Goal: Task Accomplishment & Management: Use online tool/utility

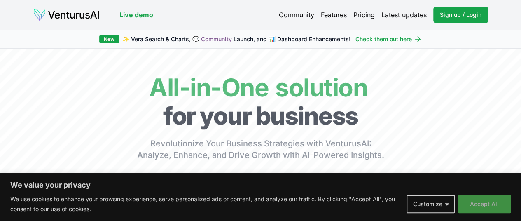
click at [483, 201] on button "Accept All" at bounding box center [484, 204] width 53 height 18
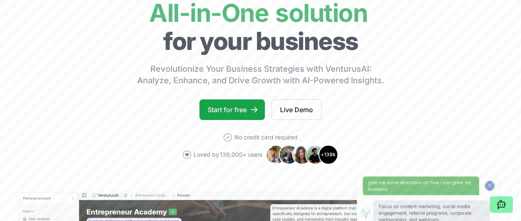
scroll to position [82, 0]
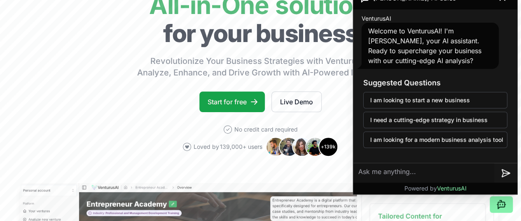
click at [421, 173] on textarea at bounding box center [424, 173] width 141 height 20
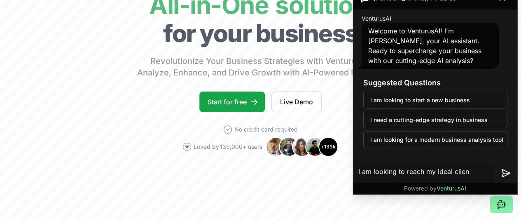
type textarea "I am looking to reach my ideal client"
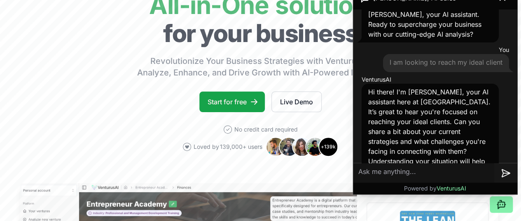
scroll to position [47, 0]
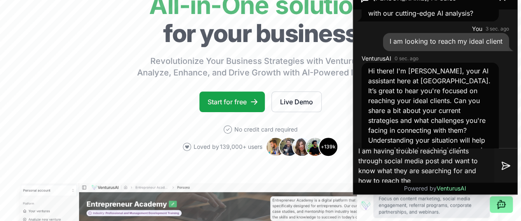
type textarea "I am having trouble reaching clients through social media post and want to know…"
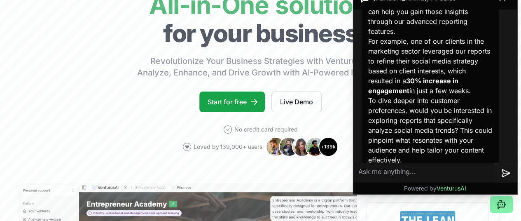
scroll to position [124, 0]
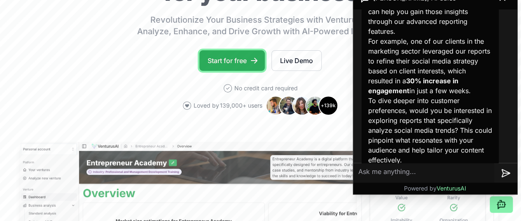
click at [224, 71] on link "Start for free" at bounding box center [232, 60] width 66 height 21
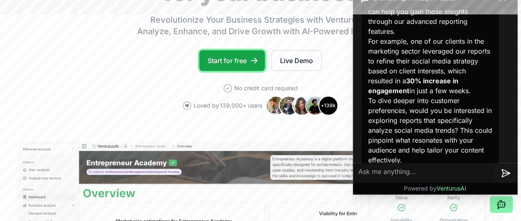
scroll to position [219, 0]
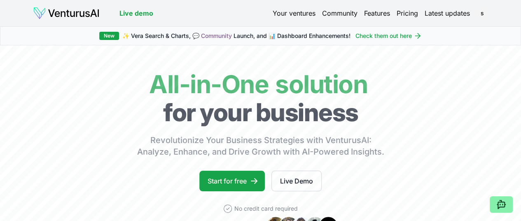
click at [143, 14] on link "Live demo" at bounding box center [136, 13] width 34 height 10
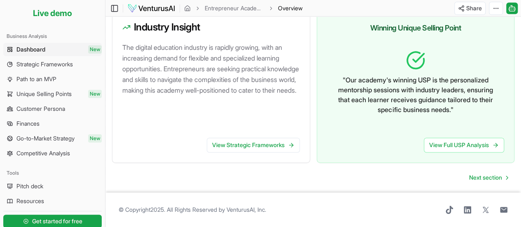
scroll to position [540, 0]
click at [53, 138] on span "Go-to-Market Strategy" at bounding box center [45, 138] width 58 height 8
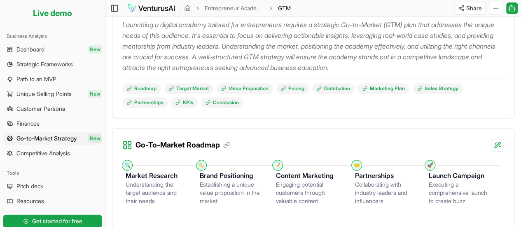
scroll to position [4, 0]
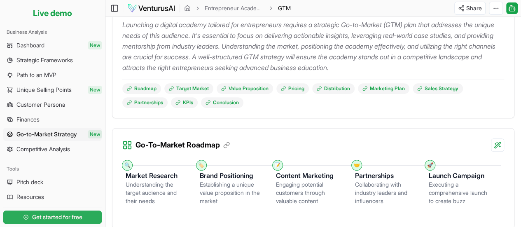
click at [63, 215] on span "Get started for free" at bounding box center [57, 217] width 50 height 8
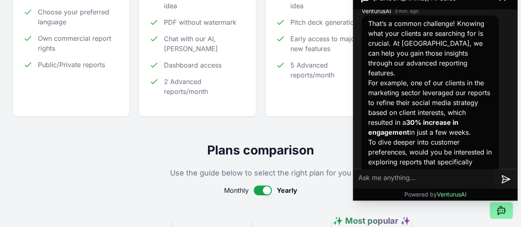
scroll to position [213, 0]
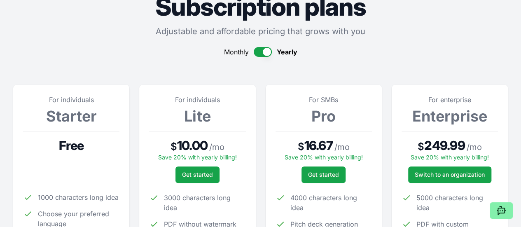
scroll to position [41, 0]
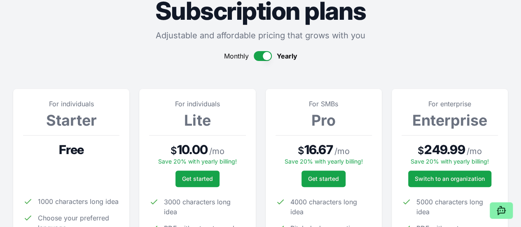
click at [81, 166] on p at bounding box center [71, 163] width 96 height 13
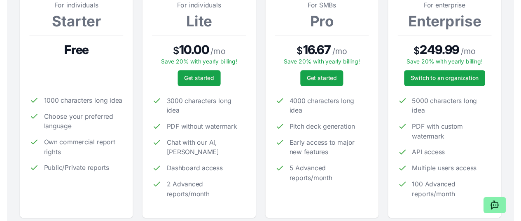
scroll to position [0, 0]
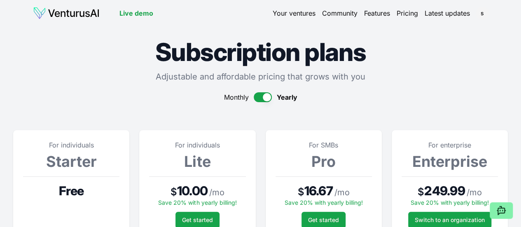
click at [42, 13] on img at bounding box center [66, 13] width 67 height 13
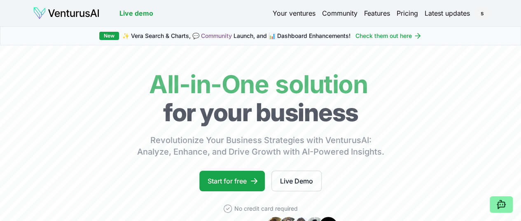
click at [292, 12] on link "Your ventures" at bounding box center [294, 13] width 43 height 10
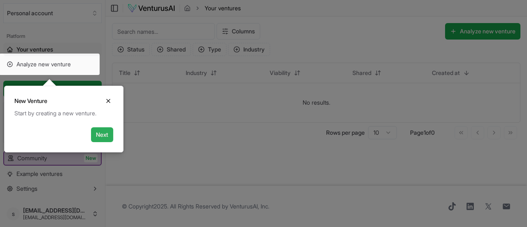
click at [108, 132] on button "Next" at bounding box center [102, 134] width 22 height 15
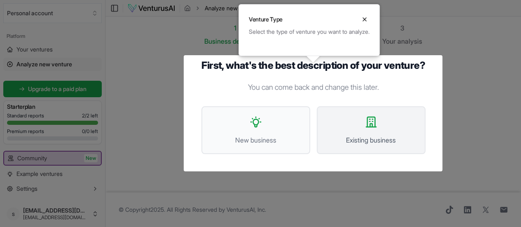
click at [367, 136] on span "Existing business" at bounding box center [371, 140] width 91 height 10
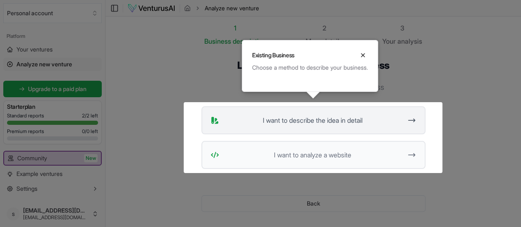
click at [366, 122] on span "I want to describe the idea in detail" at bounding box center [313, 120] width 180 height 10
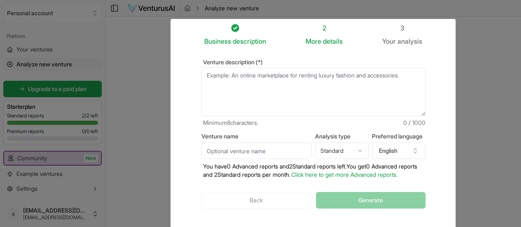
click at [357, 74] on textarea "Venture description (*)" at bounding box center [313, 92] width 224 height 49
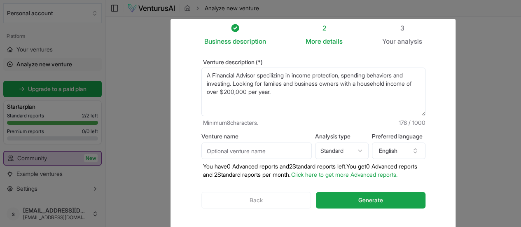
click at [269, 74] on textarea "A Financial Advisor specilizing in income protection, spending behaviors and in…" at bounding box center [313, 92] width 224 height 49
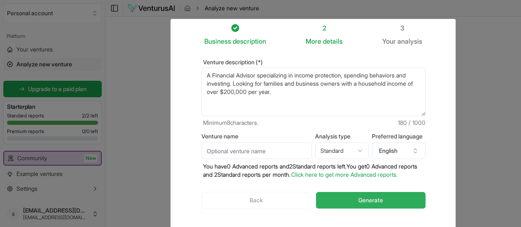
type textarea "A Financial Advisor specializing in income protection, spending behaviors and i…"
click at [379, 202] on span "Generate" at bounding box center [370, 200] width 25 height 8
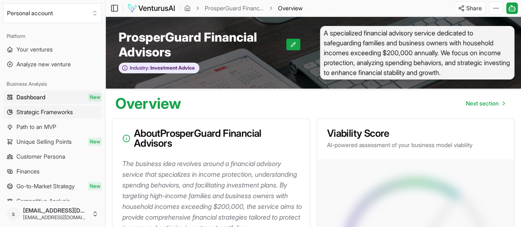
click at [41, 112] on span "Strategic Frameworks" at bounding box center [44, 112] width 56 height 8
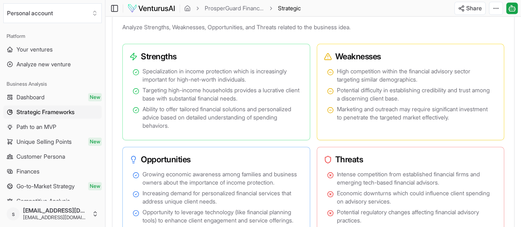
scroll to position [577, 0]
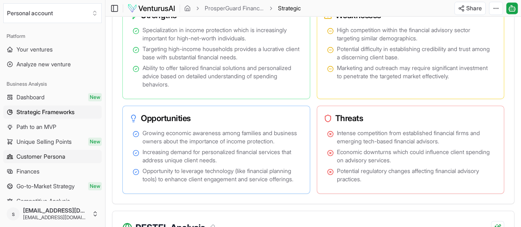
click at [77, 157] on link "Customer Persona" at bounding box center [52, 156] width 98 height 13
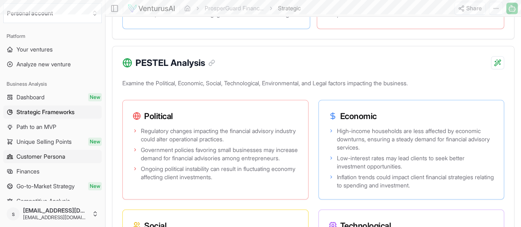
click at [61, 157] on span "Customer Persona" at bounding box center [40, 156] width 49 height 8
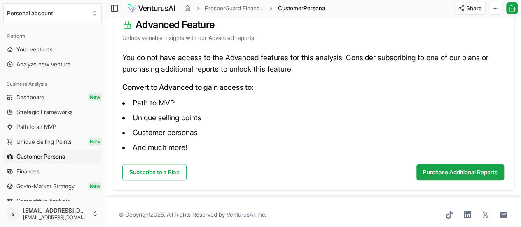
scroll to position [124, 0]
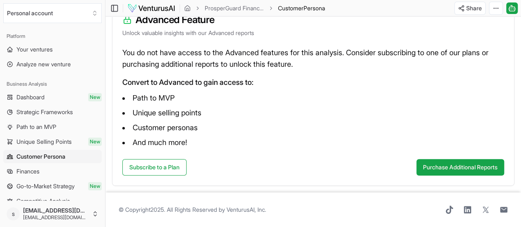
click at [28, 138] on span "Unique Selling Points" at bounding box center [43, 142] width 55 height 8
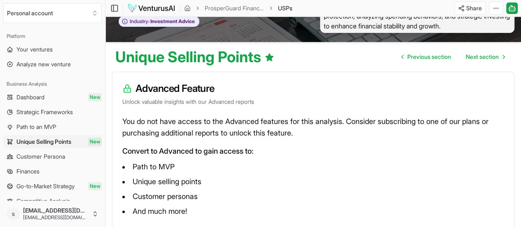
scroll to position [41, 0]
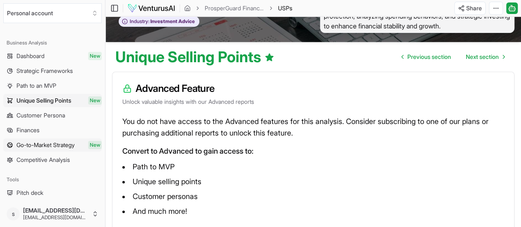
click at [29, 142] on span "Go-to-Market Strategy" at bounding box center [45, 145] width 58 height 8
